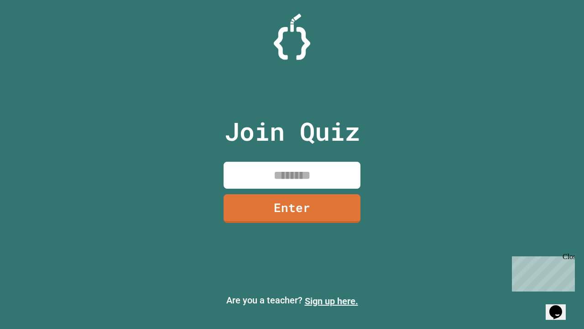
click at [331, 301] on link "Sign up here." at bounding box center [331, 300] width 53 height 11
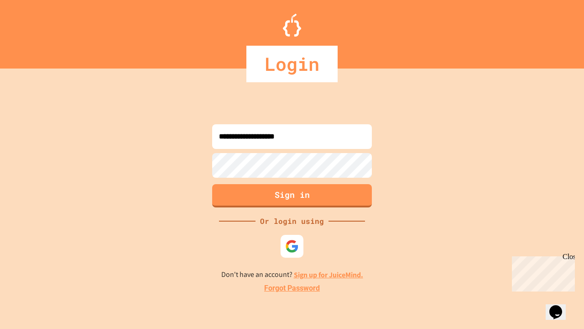
type input "**********"
